Goal: Transaction & Acquisition: Purchase product/service

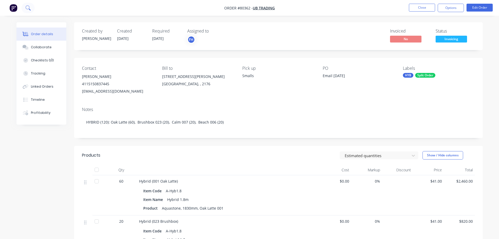
click at [28, 9] on icon at bounding box center [27, 7] width 5 height 5
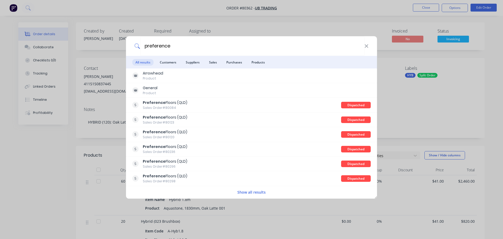
type input "preference"
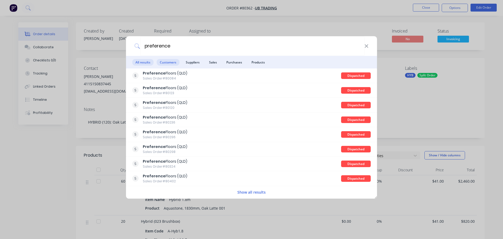
click at [166, 62] on span "Customers" at bounding box center [168, 62] width 23 height 7
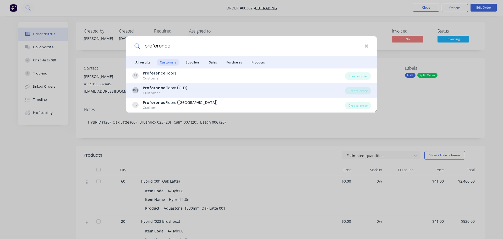
click at [155, 89] on b "Preference" at bounding box center [154, 87] width 23 height 5
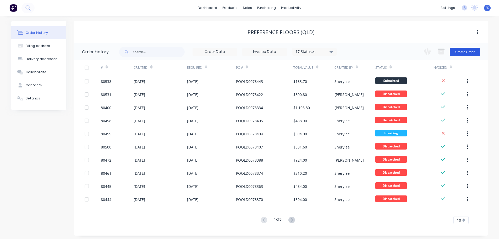
click at [460, 52] on button "Create Order" at bounding box center [465, 52] width 30 height 8
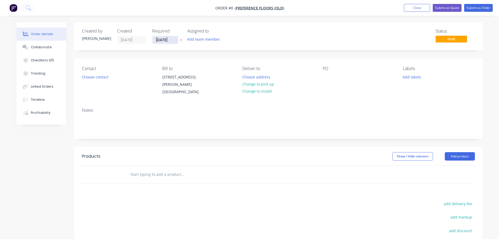
click at [172, 39] on input "[DATE]" at bounding box center [166, 40] width 26 height 8
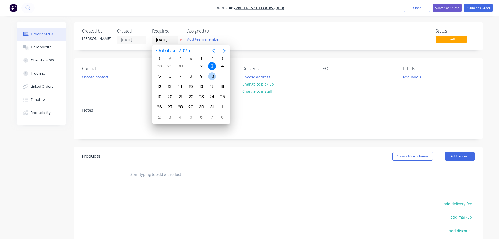
click at [213, 78] on div "10" at bounding box center [212, 76] width 8 height 8
type input "[DATE]"
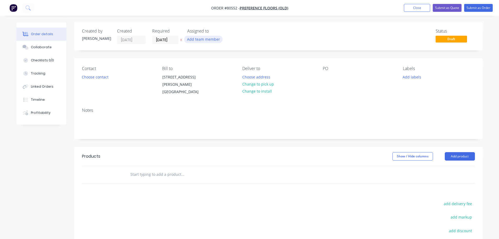
click at [202, 38] on button "Add team member" at bounding box center [203, 39] width 39 height 7
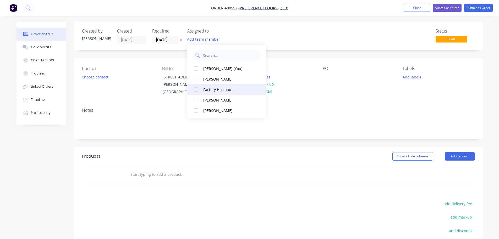
click at [197, 89] on div at bounding box center [196, 89] width 10 height 10
click at [100, 75] on button "Choose contact" at bounding box center [95, 76] width 32 height 7
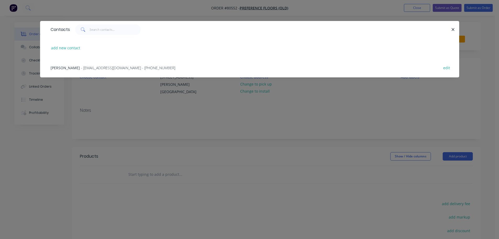
click at [89, 66] on span "- qld@preferencefloors.com.au - (07) 3875 1688" at bounding box center [128, 67] width 94 height 5
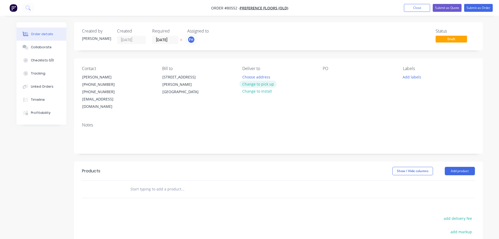
click at [248, 84] on button "Change to pick up" at bounding box center [258, 83] width 37 height 7
click at [325, 74] on div at bounding box center [327, 77] width 8 height 8
click at [412, 78] on button "Add labels" at bounding box center [412, 76] width 24 height 7
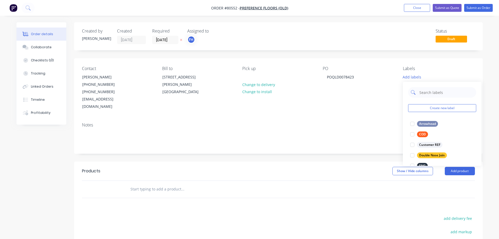
click at [425, 92] on input "text" at bounding box center [446, 92] width 55 height 10
type input "eng"
click at [413, 122] on div at bounding box center [412, 123] width 10 height 10
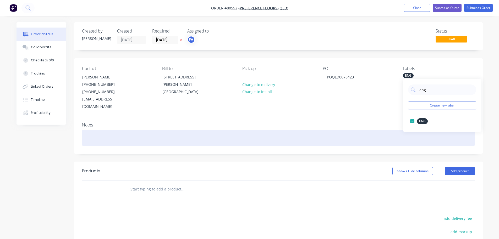
click at [124, 135] on div at bounding box center [278, 138] width 393 height 16
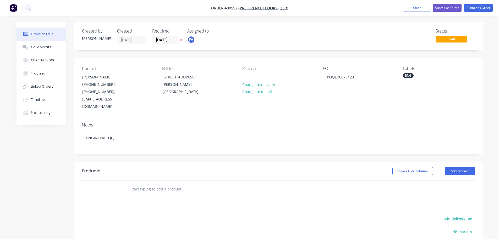
click at [147, 184] on input "text" at bounding box center [182, 189] width 105 height 10
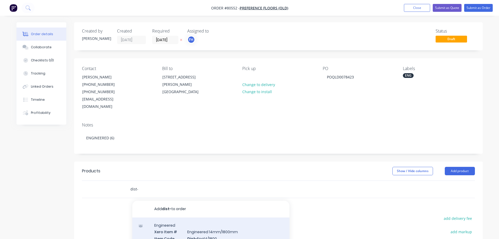
scroll to position [26, 0]
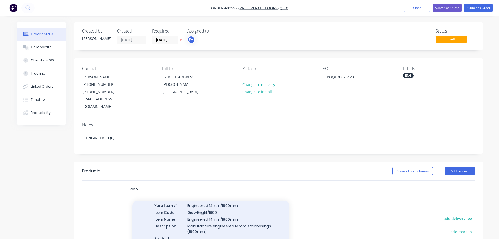
type input "dist-"
click at [223, 210] on div "Engineered Xero Item # Engineered 14mm/1800mm Item Code Dist- Eng14/1800 Item N…" at bounding box center [210, 221] width 157 height 61
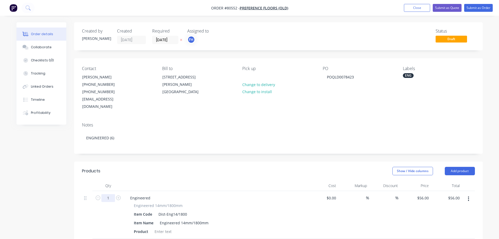
click at [110, 194] on input "1" at bounding box center [108, 198] width 14 height 8
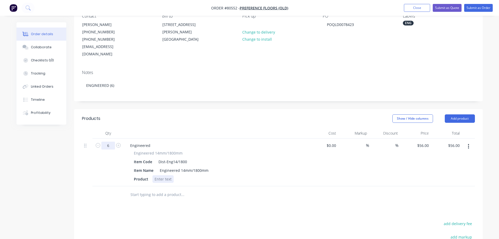
type input "6"
type input "$336.00"
click at [158, 175] on div at bounding box center [163, 179] width 21 height 8
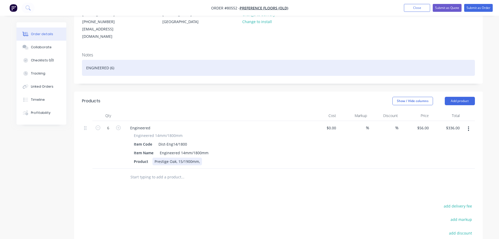
scroll to position [105, 0]
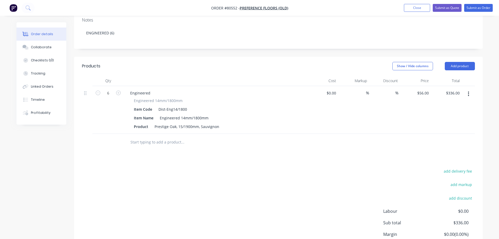
click at [157, 137] on input "text" at bounding box center [182, 142] width 105 height 10
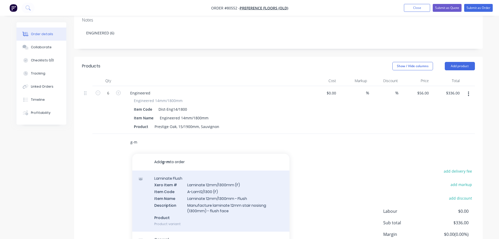
scroll to position [26, 0]
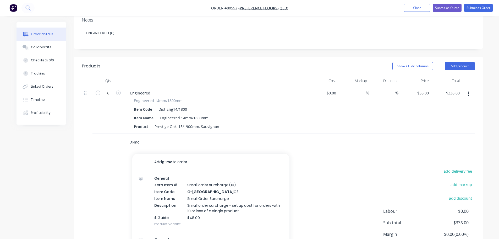
type input "g-mo"
click at [182, 183] on div "General Xero Item # Small order surcharge (10) Item Code G-MO QS Item Name Smal…" at bounding box center [210, 200] width 157 height 61
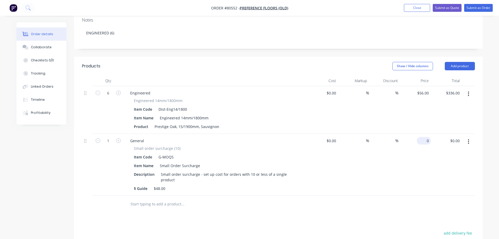
click at [426, 137] on input "0" at bounding box center [425, 141] width 12 height 8
type input "$48.00"
click at [471, 7] on button "Submit as Order" at bounding box center [478, 8] width 29 height 8
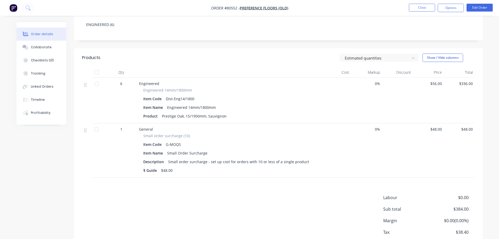
scroll to position [0, 0]
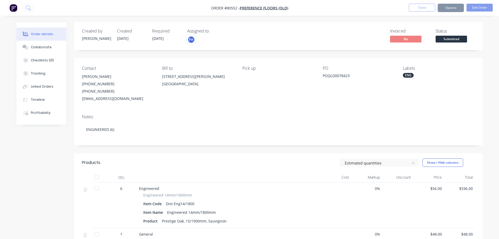
click at [445, 8] on button "Options" at bounding box center [451, 8] width 26 height 8
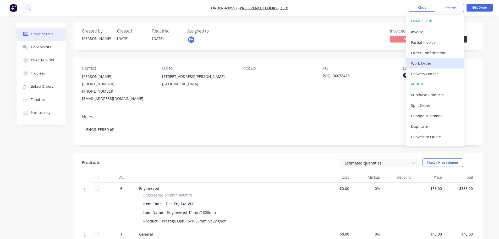
click at [425, 63] on div "Work Order" at bounding box center [435, 64] width 48 height 8
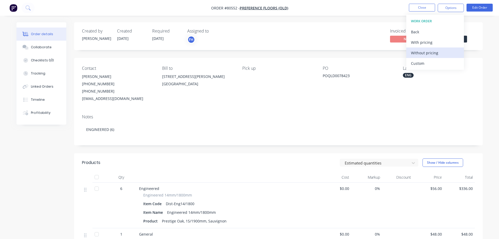
click at [424, 55] on div "Without pricing" at bounding box center [435, 53] width 48 height 8
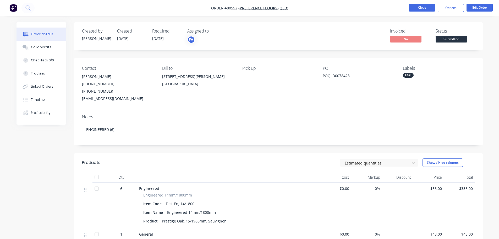
click at [415, 4] on button "Close" at bounding box center [422, 8] width 26 height 8
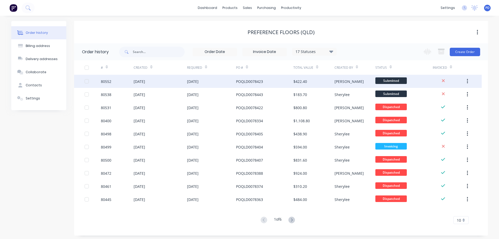
click at [139, 82] on div "03 Oct 2025" at bounding box center [140, 82] width 12 height 6
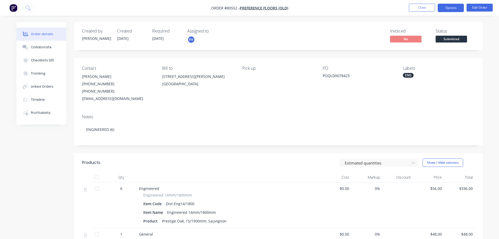
click at [449, 7] on button "Options" at bounding box center [451, 8] width 26 height 8
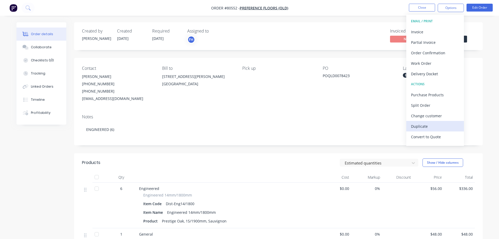
click at [420, 128] on div "Duplicate" at bounding box center [435, 126] width 48 height 8
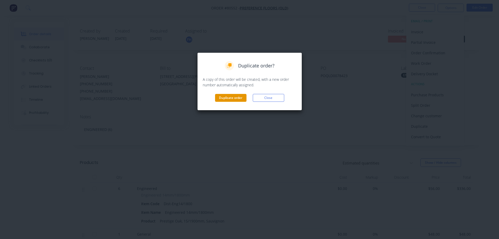
click at [229, 98] on button "Duplicate order" at bounding box center [230, 98] width 31 height 8
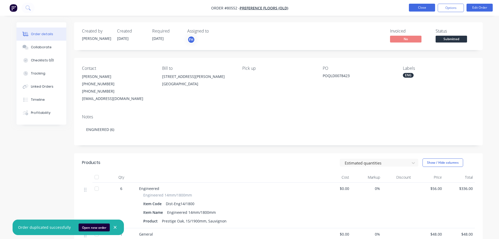
click at [420, 6] on button "Close" at bounding box center [422, 8] width 26 height 8
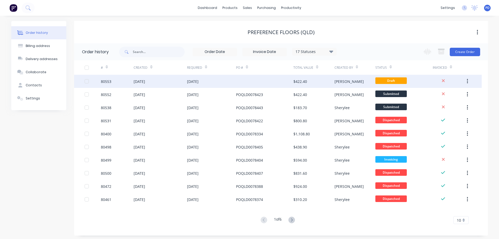
click at [198, 81] on div "03 Oct 2025" at bounding box center [193, 82] width 12 height 6
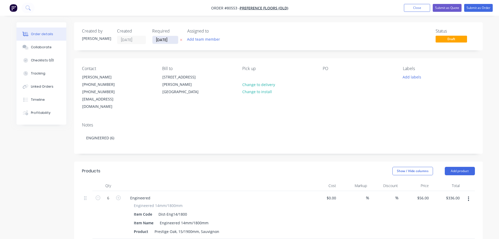
click at [171, 41] on input "[DATE]" at bounding box center [166, 40] width 26 height 8
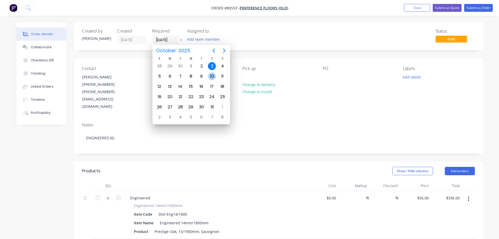
click at [212, 77] on div "10" at bounding box center [212, 76] width 8 height 8
type input "[DATE]"
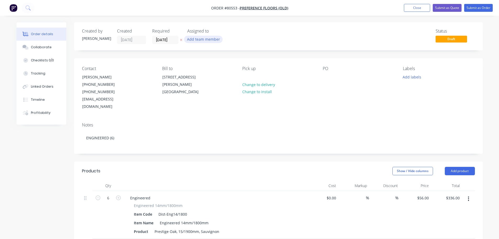
click at [213, 36] on button "Add team member" at bounding box center [203, 39] width 39 height 7
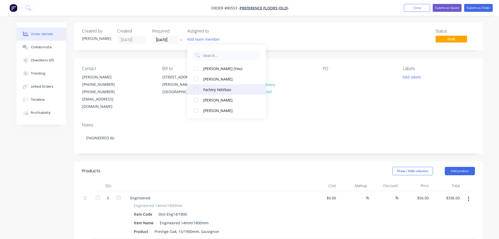
click at [196, 90] on div at bounding box center [196, 89] width 10 height 10
click at [303, 90] on div "Pick up Change to delivery Change to install" at bounding box center [278, 88] width 72 height 44
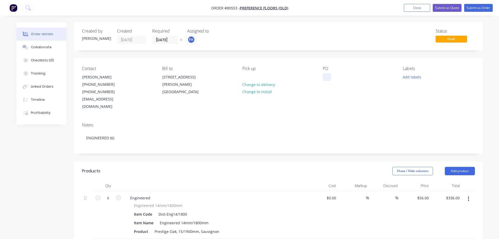
click at [331, 75] on div at bounding box center [327, 77] width 8 height 8
drag, startPoint x: 201, startPoint y: 224, endPoint x: 222, endPoint y: 224, distance: 21.5
click at [222, 228] on div "Product Prestige Oak, 15/1900mm, Sauvignon" at bounding box center [215, 232] width 166 height 8
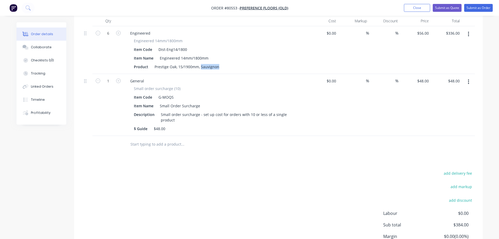
scroll to position [126, 0]
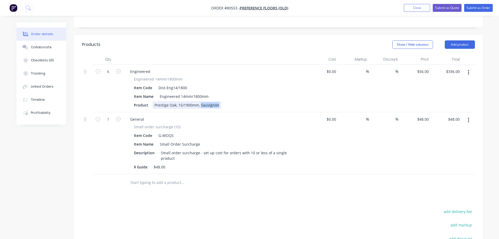
click at [209, 101] on div "Prestige Oak, 15/1900mm, Sauvignon" at bounding box center [187, 105] width 69 height 8
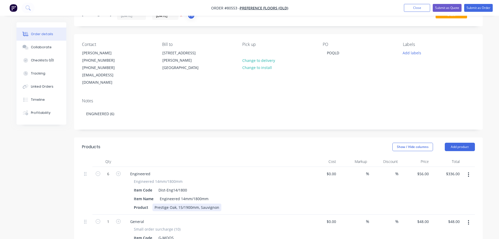
scroll to position [52, 0]
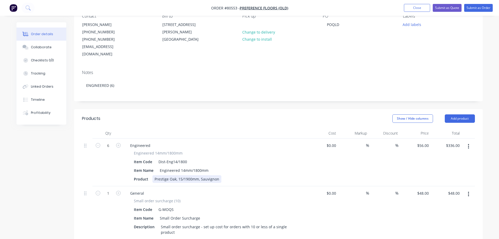
click at [212, 175] on div "Prestige Oak, 15/1900mm, Sauvignon" at bounding box center [187, 179] width 69 height 8
click at [222, 175] on div "Product Prestige Oak, 15/1900mm, Sauvignon" at bounding box center [215, 179] width 166 height 8
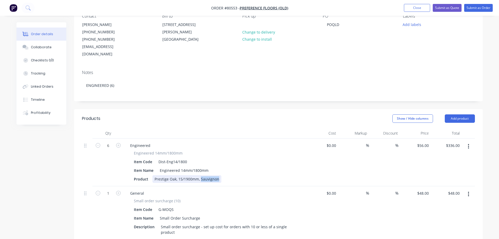
drag, startPoint x: 218, startPoint y: 172, endPoint x: 201, endPoint y: 173, distance: 17.6
click at [201, 175] on div "Prestige Oak, 15/1900mm, Sauvignon" at bounding box center [187, 179] width 69 height 8
click at [106, 142] on input "6" at bounding box center [108, 146] width 14 height 8
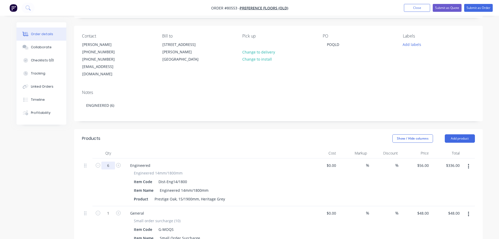
scroll to position [0, 0]
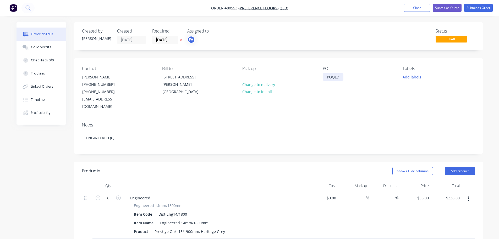
click at [339, 77] on div "POQLD" at bounding box center [333, 77] width 21 height 8
click at [412, 75] on button "Add labels" at bounding box center [412, 76] width 24 height 7
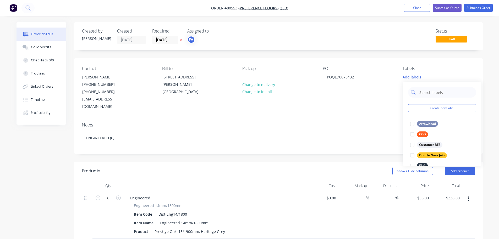
click at [428, 93] on input "text" at bounding box center [446, 92] width 55 height 10
type input "eng"
click at [414, 124] on div at bounding box center [412, 123] width 10 height 10
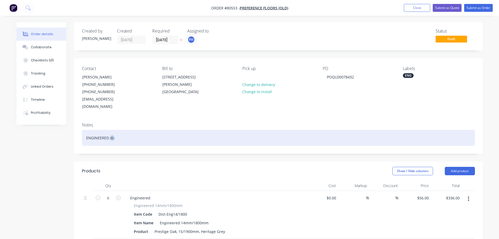
click at [112, 130] on div "ENGINEERED (6)" at bounding box center [278, 138] width 393 height 16
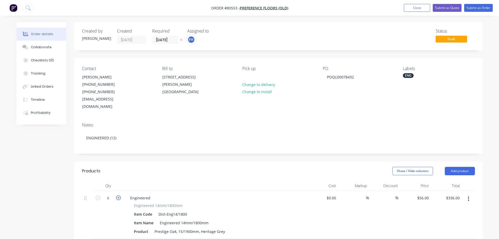
click at [118, 195] on icon "button" at bounding box center [118, 197] width 5 height 5
type input "7"
type input "$392.00"
click at [118, 195] on icon "button" at bounding box center [118, 197] width 5 height 5
type input "8"
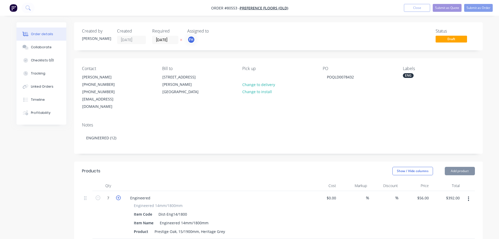
type input "$448.00"
click at [118, 195] on icon "button" at bounding box center [118, 197] width 5 height 5
type input "9"
type input "$504.00"
click at [118, 195] on icon "button" at bounding box center [118, 197] width 5 height 5
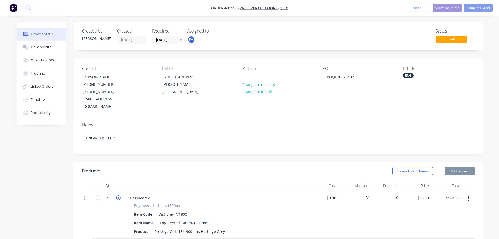
type input "10"
type input "$560.00"
click at [118, 195] on icon "button" at bounding box center [118, 197] width 5 height 5
type input "11"
type input "$616.00"
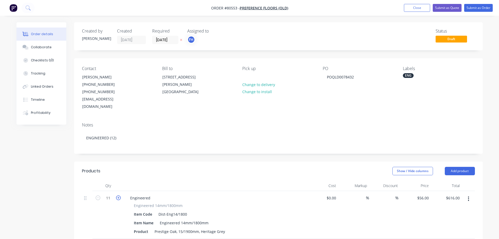
click at [118, 195] on icon "button" at bounding box center [118, 197] width 5 height 5
type input "12"
type input "$672.00"
click at [118, 195] on icon "button" at bounding box center [118, 197] width 5 height 5
type input "13"
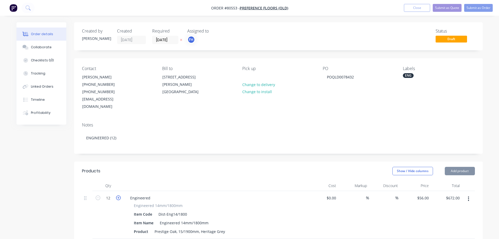
type input "$728.00"
click at [98, 195] on icon "button" at bounding box center [98, 197] width 5 height 5
type input "12"
type input "$672.00"
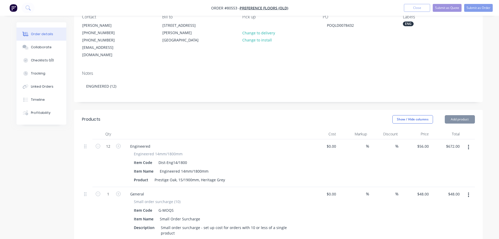
scroll to position [105, 0]
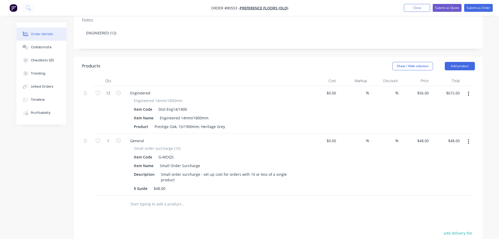
click at [468, 137] on button "button" at bounding box center [469, 141] width 12 height 9
click at [441, 183] on div "Delete" at bounding box center [450, 187] width 40 height 8
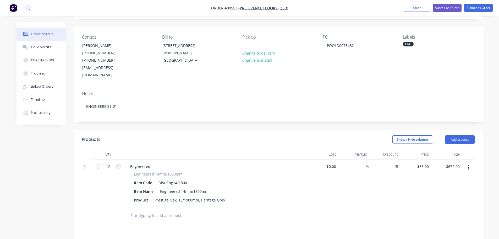
scroll to position [0, 0]
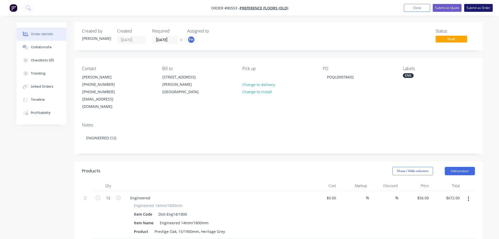
click at [474, 10] on button "Submit as Order" at bounding box center [478, 8] width 29 height 8
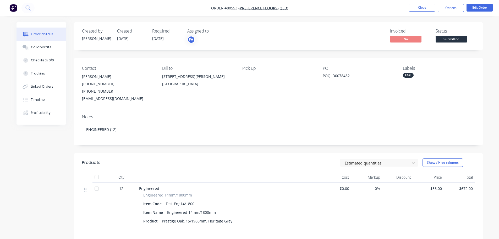
click at [447, 14] on nav "Order #80553 - Preference Floors (QLD) Close Options Edit Order" at bounding box center [249, 8] width 499 height 16
click at [448, 11] on button "Options" at bounding box center [451, 8] width 26 height 8
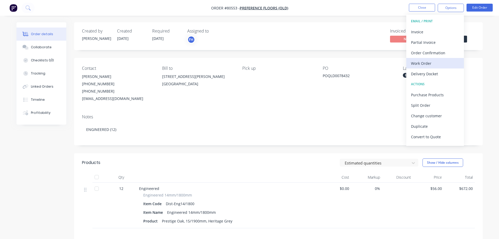
click at [436, 66] on div "Work Order" at bounding box center [435, 64] width 48 height 8
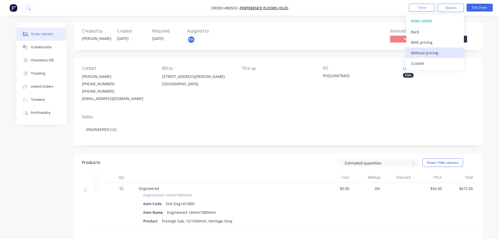
click at [427, 54] on div "Without pricing" at bounding box center [435, 53] width 48 height 8
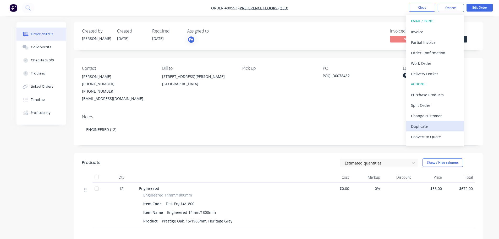
click at [425, 127] on div "Duplicate" at bounding box center [435, 126] width 48 height 8
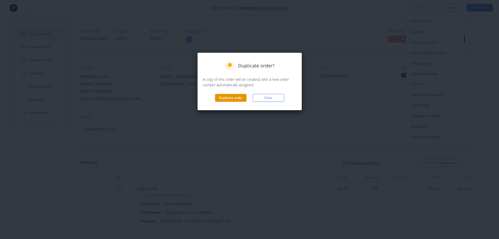
click at [220, 97] on button "Duplicate order" at bounding box center [230, 98] width 31 height 8
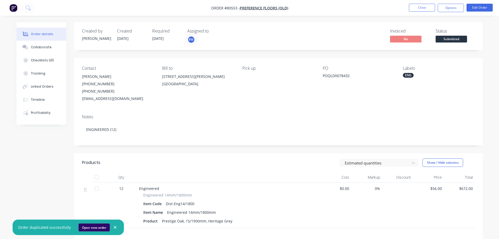
click at [95, 226] on button "Open new order" at bounding box center [94, 227] width 31 height 8
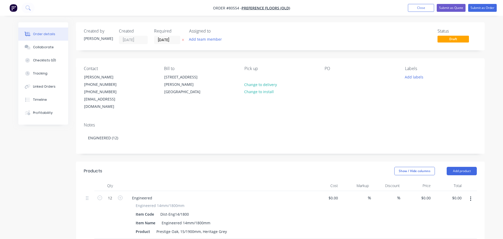
type input "$56.00"
type input "$672.00"
click at [174, 40] on input "[DATE]" at bounding box center [166, 40] width 26 height 8
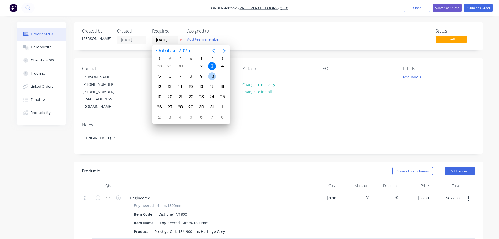
click at [211, 76] on div "10" at bounding box center [212, 76] width 8 height 8
type input "[DATE]"
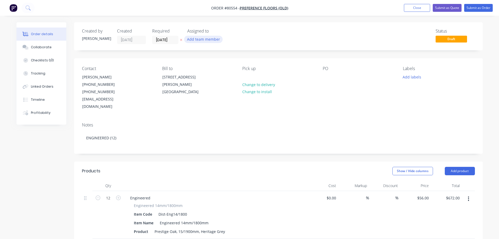
click at [201, 40] on button "Add team member" at bounding box center [203, 39] width 39 height 7
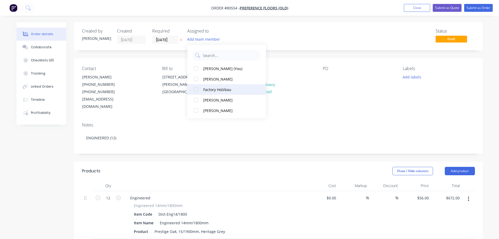
click at [196, 90] on div at bounding box center [196, 89] width 10 height 10
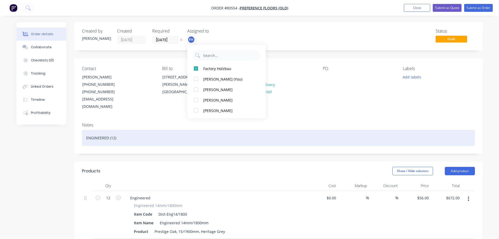
click at [114, 131] on div "ENGINEERED (12)" at bounding box center [278, 138] width 393 height 16
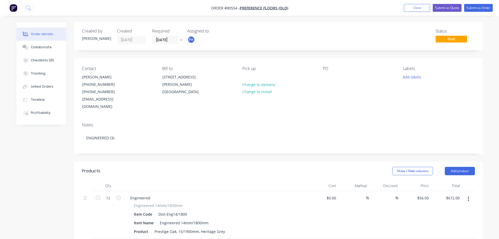
click at [332, 77] on div "PO" at bounding box center [359, 88] width 72 height 44
click at [327, 79] on div at bounding box center [327, 77] width 8 height 8
click at [412, 78] on button "Add labels" at bounding box center [412, 76] width 24 height 7
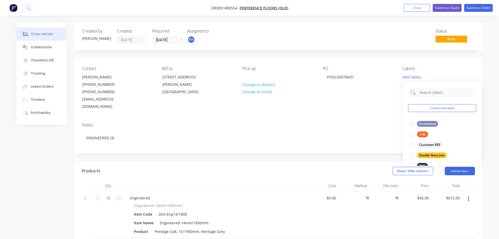
click at [422, 93] on input "text" at bounding box center [446, 92] width 55 height 10
type input "eng"
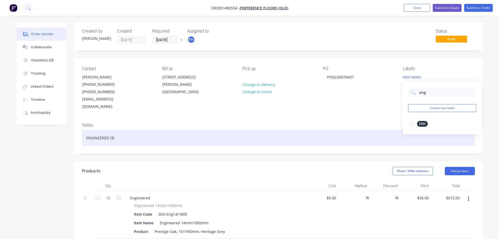
drag, startPoint x: 413, startPoint y: 124, endPoint x: 292, endPoint y: 130, distance: 121.3
click at [413, 124] on div at bounding box center [412, 123] width 10 height 10
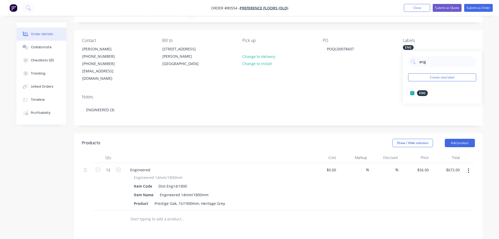
scroll to position [52, 0]
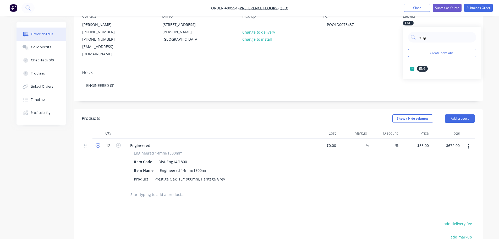
click at [99, 143] on icon "button" at bounding box center [98, 145] width 5 height 5
type input "11"
type input "$616.00"
click at [98, 143] on icon "button" at bounding box center [98, 145] width 5 height 5
type input "10"
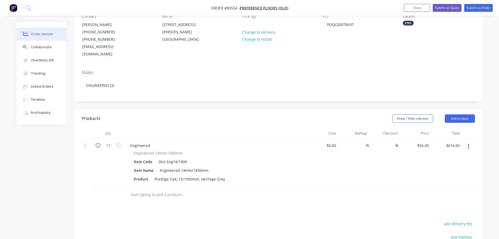
type input "$560.00"
click at [98, 143] on icon "button" at bounding box center [98, 145] width 5 height 5
type input "9"
type input "$504.00"
click at [98, 143] on icon "button" at bounding box center [98, 145] width 5 height 5
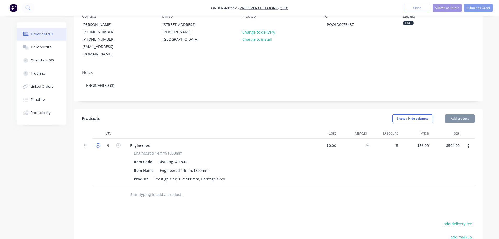
click at [98, 143] on icon "button" at bounding box center [98, 145] width 5 height 5
type input "7"
type input "$448.00"
click at [98, 143] on icon "button" at bounding box center [98, 145] width 5 height 5
type input "6"
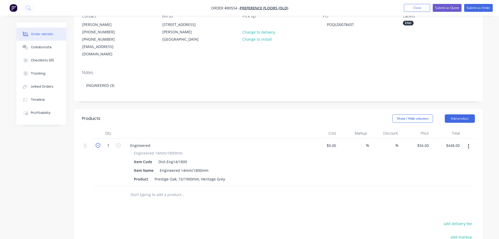
type input "$336.00"
click at [98, 143] on icon "button" at bounding box center [98, 145] width 5 height 5
type input "5"
type input "$280.00"
click at [98, 143] on icon "button" at bounding box center [98, 145] width 5 height 5
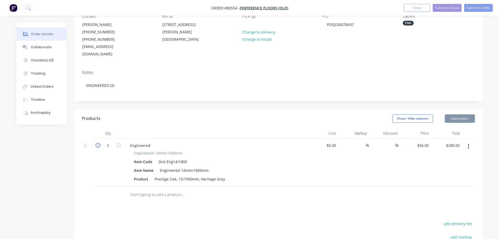
type input "4"
type input "$224.00"
click at [98, 143] on icon "button" at bounding box center [98, 145] width 5 height 5
type input "3"
type input "$168.00"
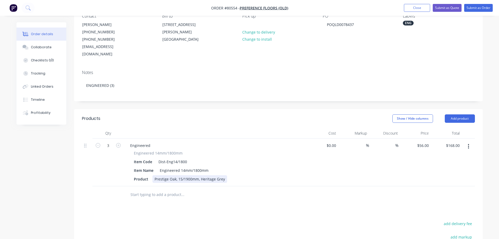
click at [222, 175] on div "Prestige Oak, 15/1900mm, Heritage Grey" at bounding box center [190, 179] width 75 height 8
click at [223, 175] on div "Prestige Oak, 15/1900mm, Heritage Grey" at bounding box center [190, 179] width 75 height 8
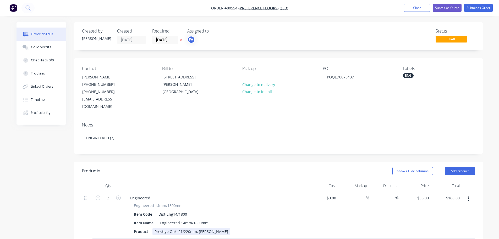
scroll to position [26, 0]
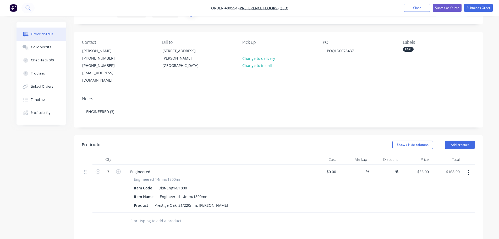
click at [149, 215] on input "text" at bounding box center [182, 220] width 105 height 10
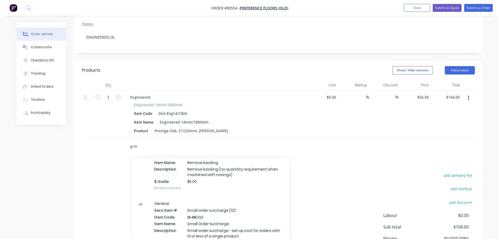
scroll to position [105, 0]
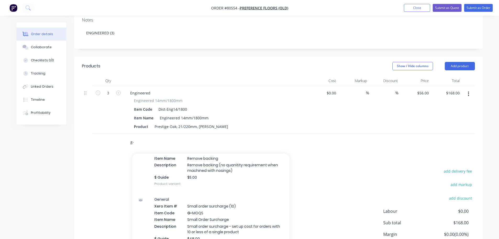
type input "g"
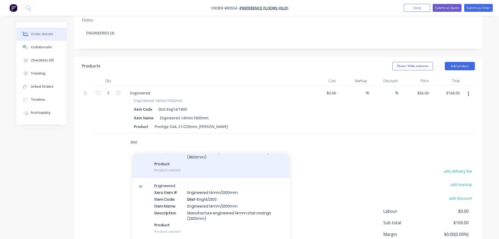
scroll to position [79, 0]
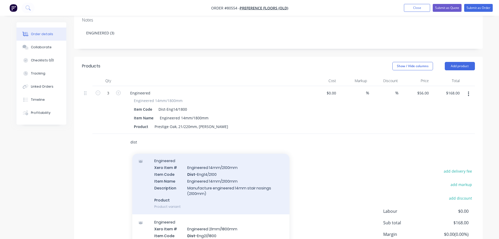
type input "dist"
click at [166, 179] on div "Engineered Xero Item # Engineered 14mm/2100mm Item Code Dist -Eng14/2100 Item N…" at bounding box center [210, 183] width 157 height 61
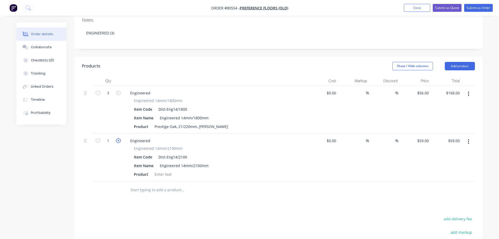
click at [119, 138] on icon "button" at bounding box center [118, 140] width 5 height 5
type input "2"
type input "$118.00"
click at [119, 138] on icon "button" at bounding box center [118, 140] width 5 height 5
type input "3"
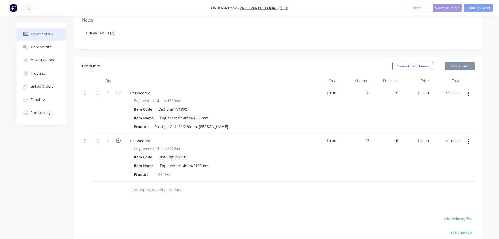
type input "$177.00"
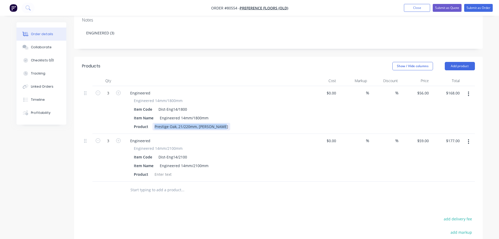
drag, startPoint x: 154, startPoint y: 119, endPoint x: 230, endPoint y: 116, distance: 76.1
click at [230, 123] on div "Product Prestige Oak, 21/220mm, [PERSON_NAME]" at bounding box center [215, 127] width 166 height 8
copy div "Prestige Oak, 21/220mm, [PERSON_NAME]"
click at [159, 170] on div at bounding box center [163, 174] width 21 height 8
paste div
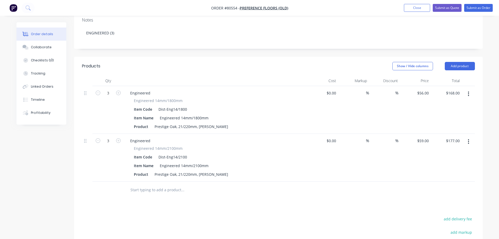
click at [148, 185] on input "text" at bounding box center [182, 190] width 105 height 10
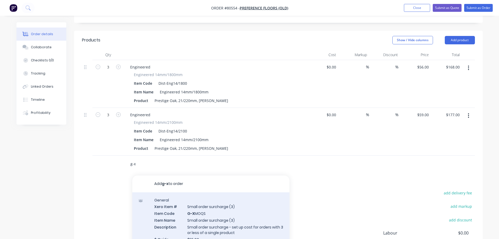
scroll to position [131, 0]
type input "g-x"
click at [209, 230] on div "General Xero Item # Small order surcharge (3) Item Code G-X MOQS Item Name Smal…" at bounding box center [210, 222] width 157 height 61
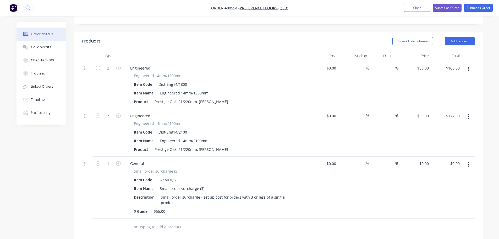
scroll to position [79, 0]
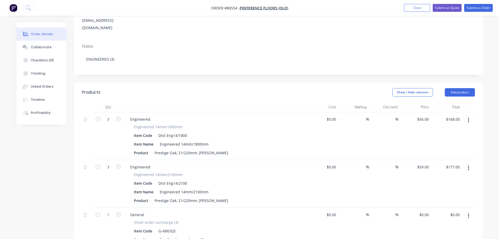
click at [470, 115] on button "button" at bounding box center [469, 119] width 12 height 9
click at [430, 161] on div "Delete" at bounding box center [450, 165] width 40 height 8
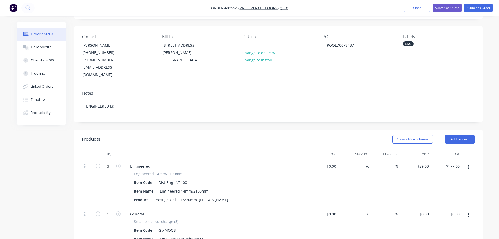
scroll to position [0, 0]
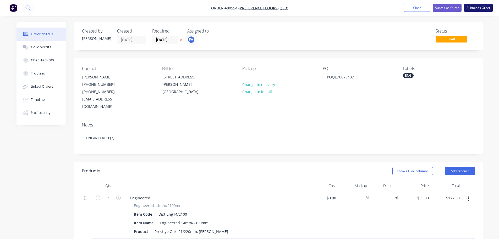
click at [471, 7] on button "Submit as Order" at bounding box center [478, 8] width 29 height 8
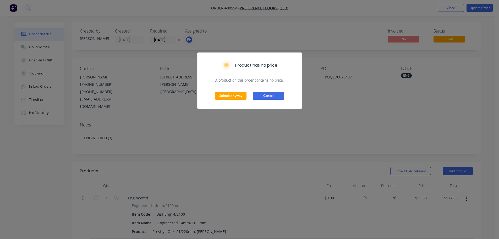
click at [273, 97] on button "Cancel" at bounding box center [268, 96] width 31 height 8
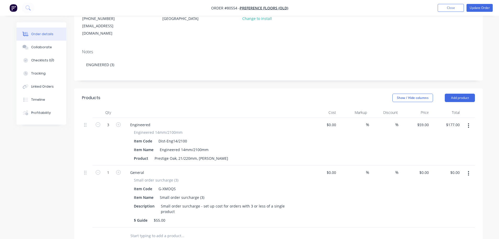
scroll to position [79, 0]
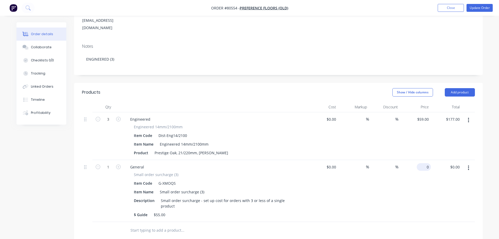
click at [421, 160] on div "0 $0.00" at bounding box center [415, 191] width 31 height 62
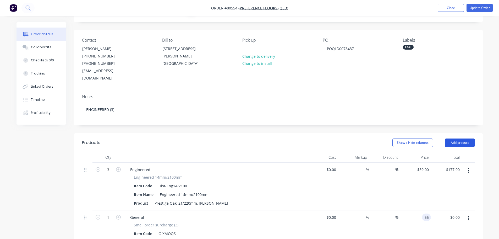
scroll to position [0, 0]
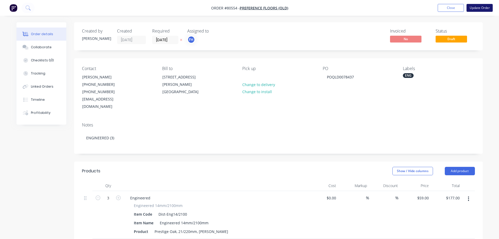
type input "$55.00"
click at [479, 8] on button "Update Order" at bounding box center [480, 8] width 26 height 8
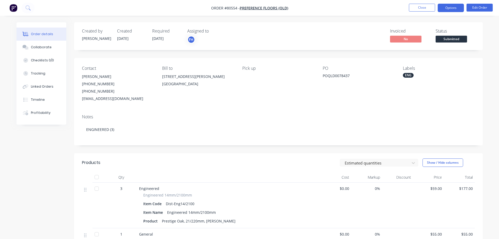
click at [447, 8] on button "Options" at bounding box center [451, 8] width 26 height 8
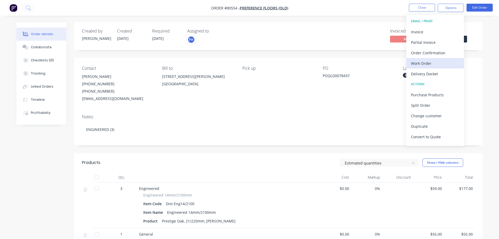
click at [418, 64] on div "Work Order" at bounding box center [435, 64] width 48 height 8
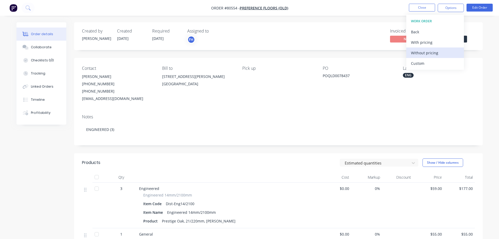
click at [417, 54] on div "Without pricing" at bounding box center [435, 53] width 48 height 8
